Goal: Information Seeking & Learning: Learn about a topic

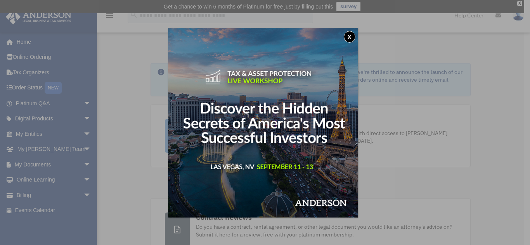
click at [50, 101] on div "x" at bounding box center [265, 122] width 530 height 245
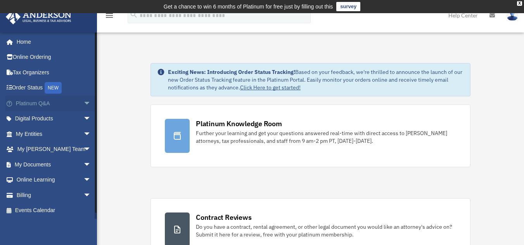
click at [45, 103] on link "Platinum Q&A arrow_drop_down" at bounding box center [53, 104] width 97 height 16
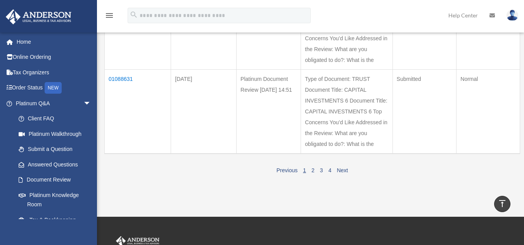
scroll to position [875, 0]
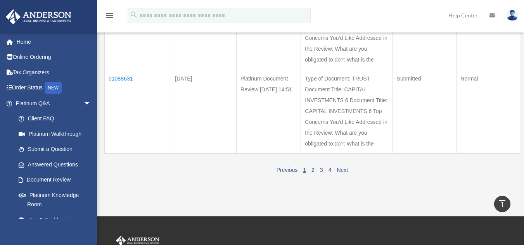
click at [313, 171] on link "2" at bounding box center [312, 170] width 3 height 6
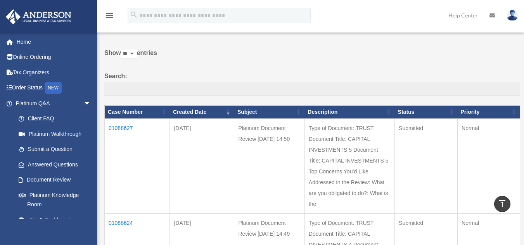
scroll to position [0, 0]
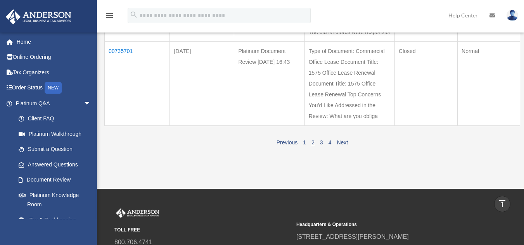
scroll to position [853, 0]
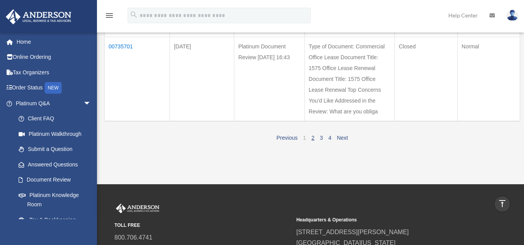
click at [303, 141] on link "1" at bounding box center [304, 138] width 3 height 6
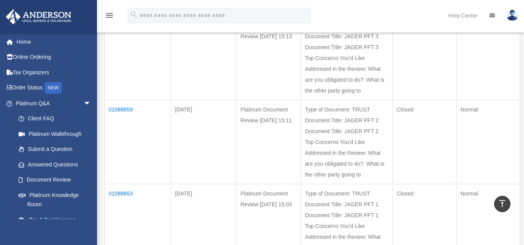
scroll to position [0, 0]
